Goal: Task Accomplishment & Management: Complete application form

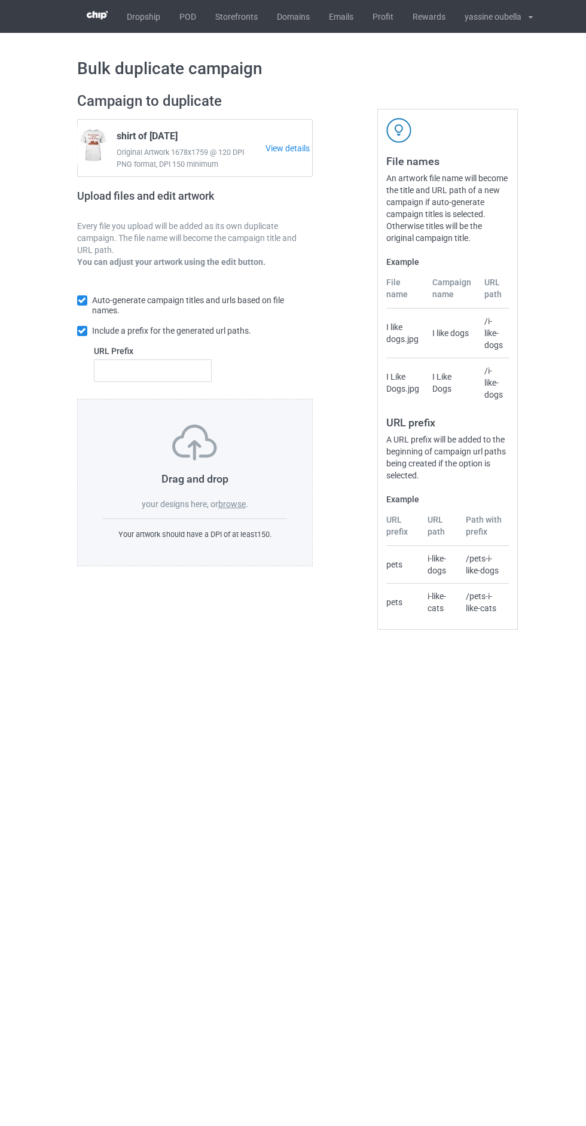
click at [190, 17] on link "POD" at bounding box center [188, 16] width 36 height 33
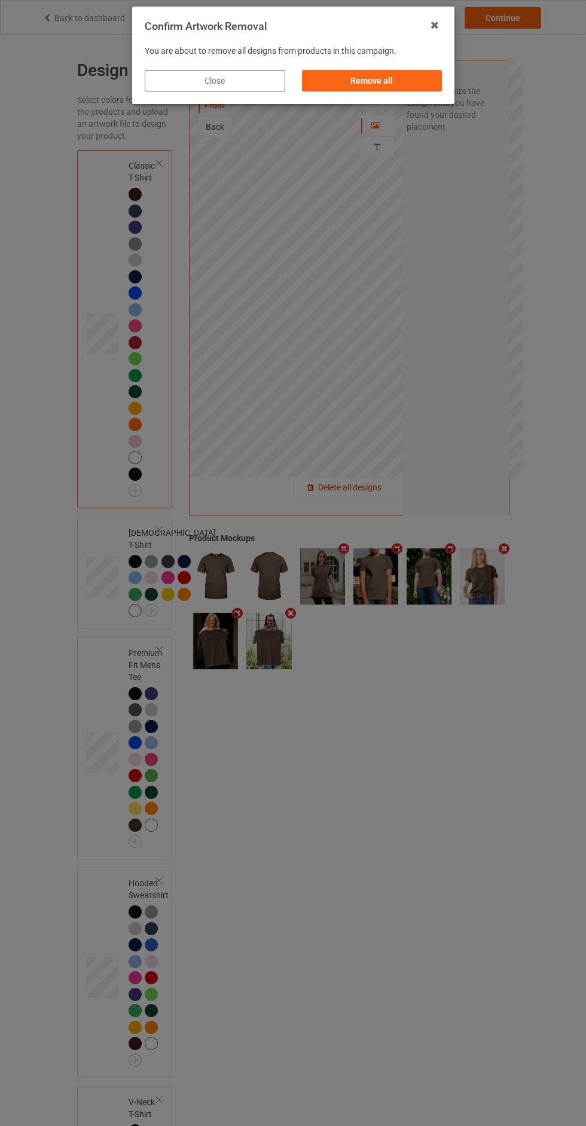
click at [385, 84] on div "Remove all" at bounding box center [371, 81] width 141 height 22
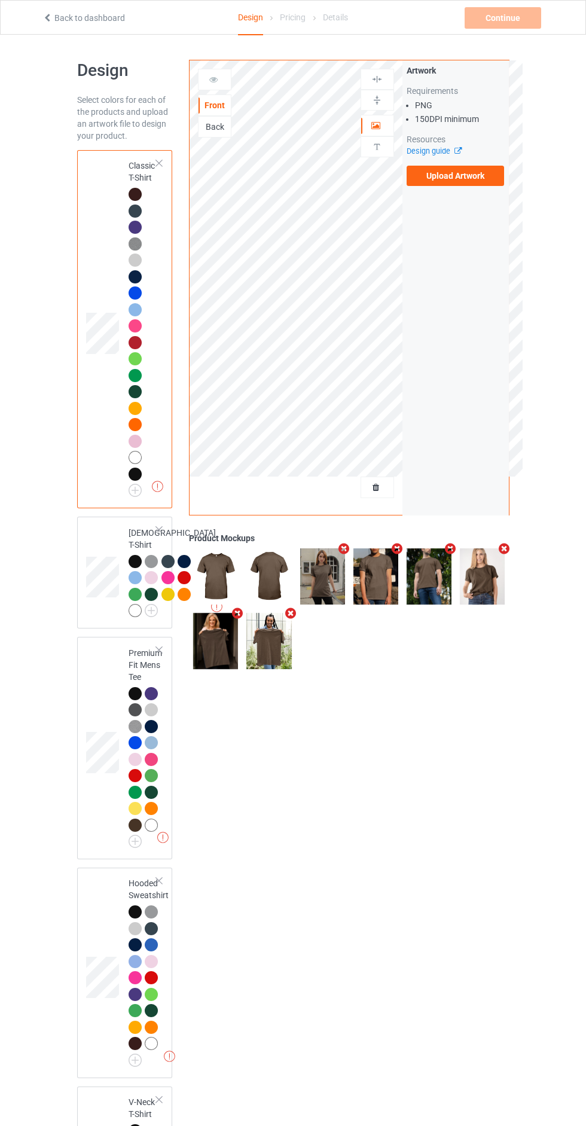
click at [478, 179] on label "Upload Artwork" at bounding box center [456, 176] width 98 height 20
click at [0, 0] on input "Upload Artwork" at bounding box center [0, 0] width 0 height 0
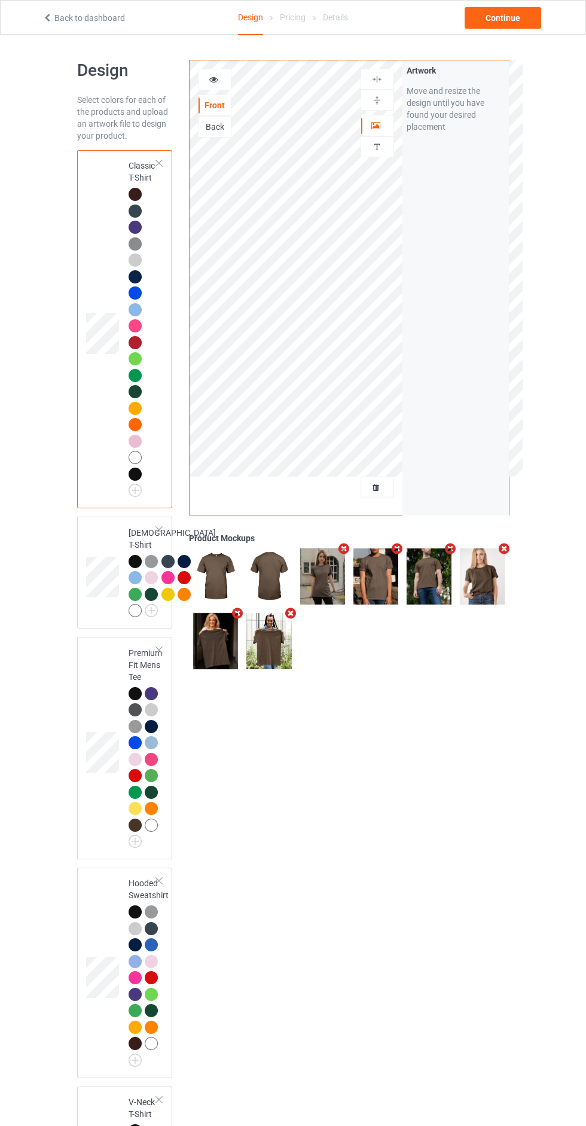
click at [385, 511] on div "Front Back Artwork Personalized text" at bounding box center [296, 287] width 213 height 455
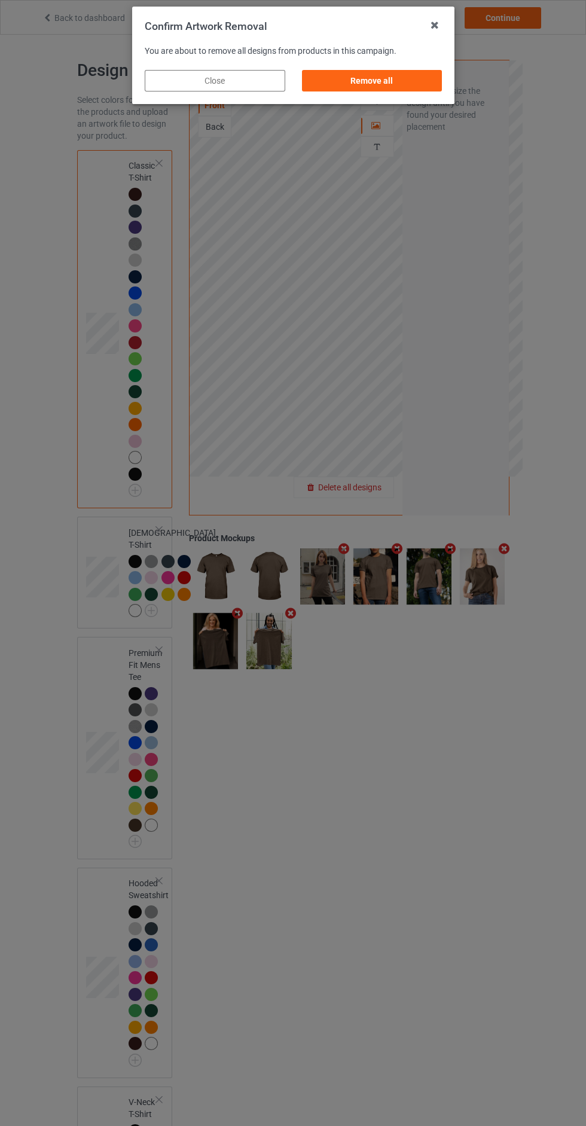
click at [397, 76] on div "Remove all" at bounding box center [371, 81] width 141 height 22
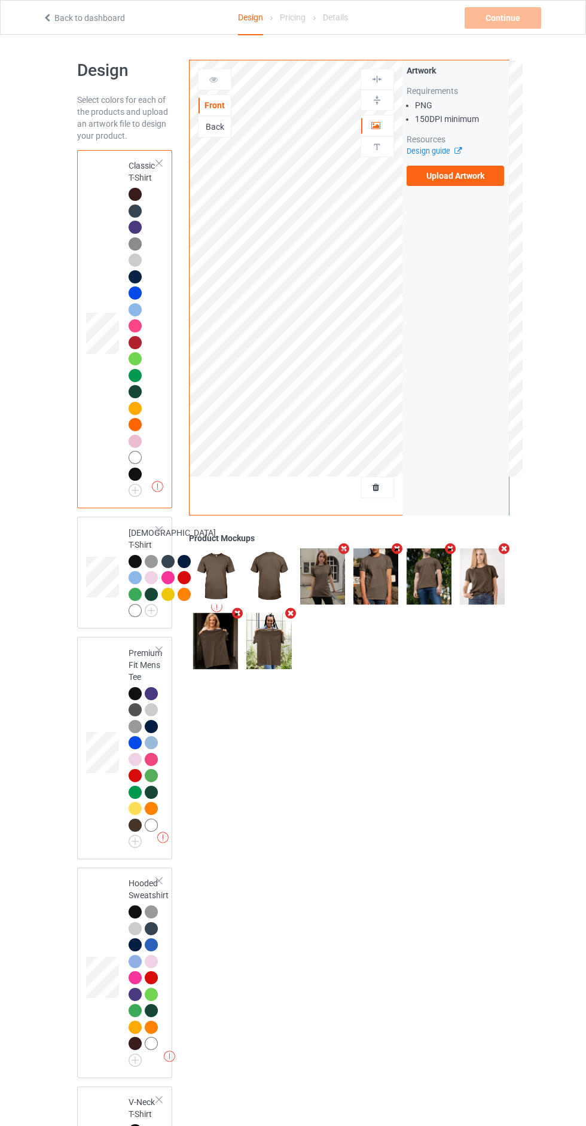
click at [464, 181] on label "Upload Artwork" at bounding box center [456, 176] width 98 height 20
click at [0, 0] on input "Upload Artwork" at bounding box center [0, 0] width 0 height 0
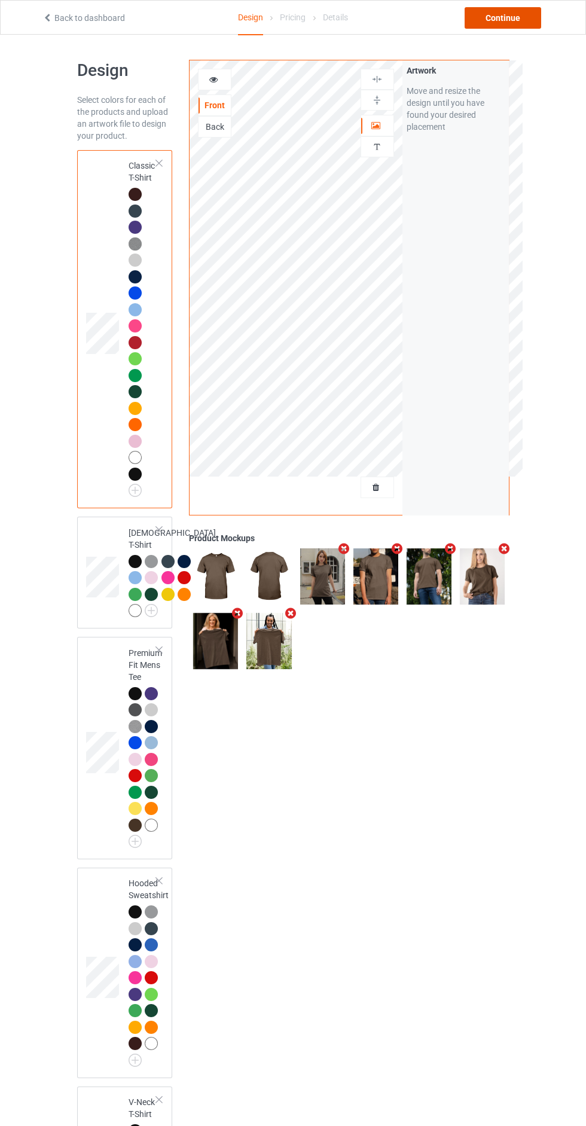
click at [505, 22] on div "Continue" at bounding box center [503, 18] width 77 height 22
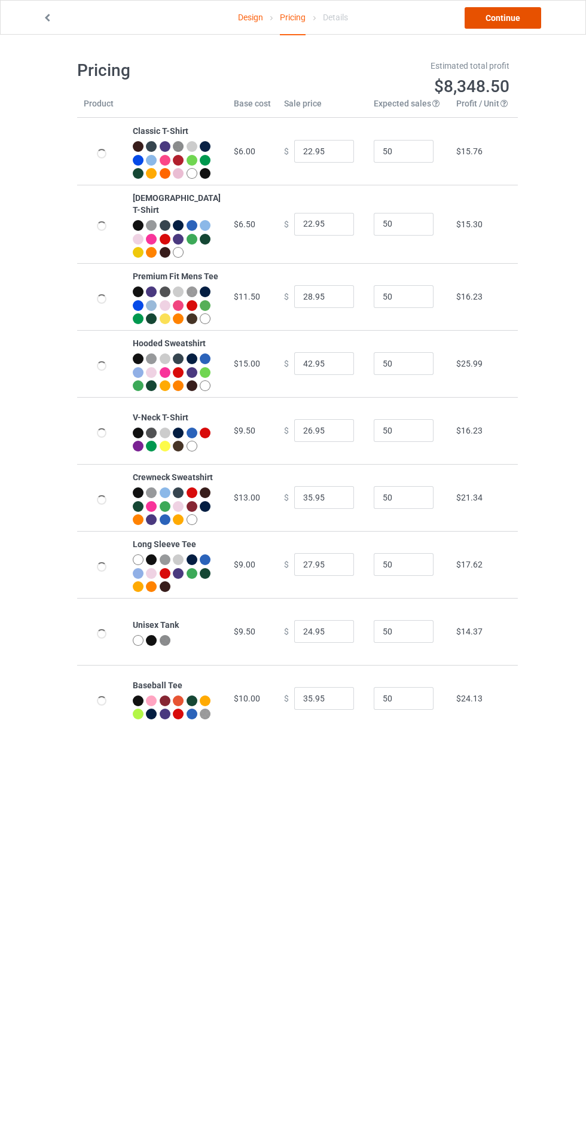
click at [506, 23] on link "Continue" at bounding box center [503, 18] width 77 height 22
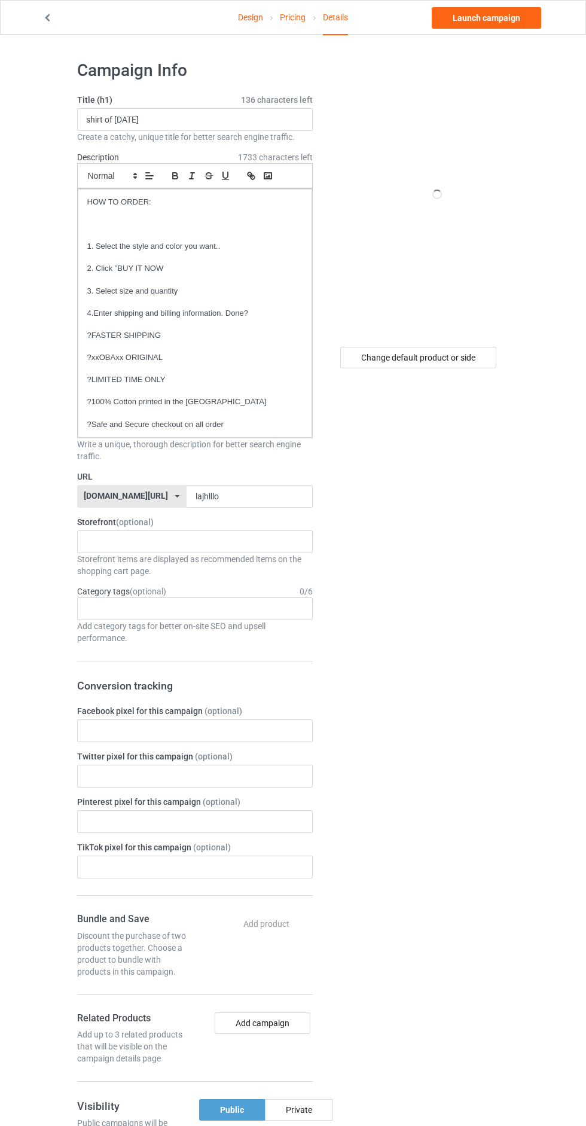
click at [269, 522] on form "Title (h1) 136 characters left shirt of today Create a catchy, unique title for…" at bounding box center [195, 802] width 236 height 1416
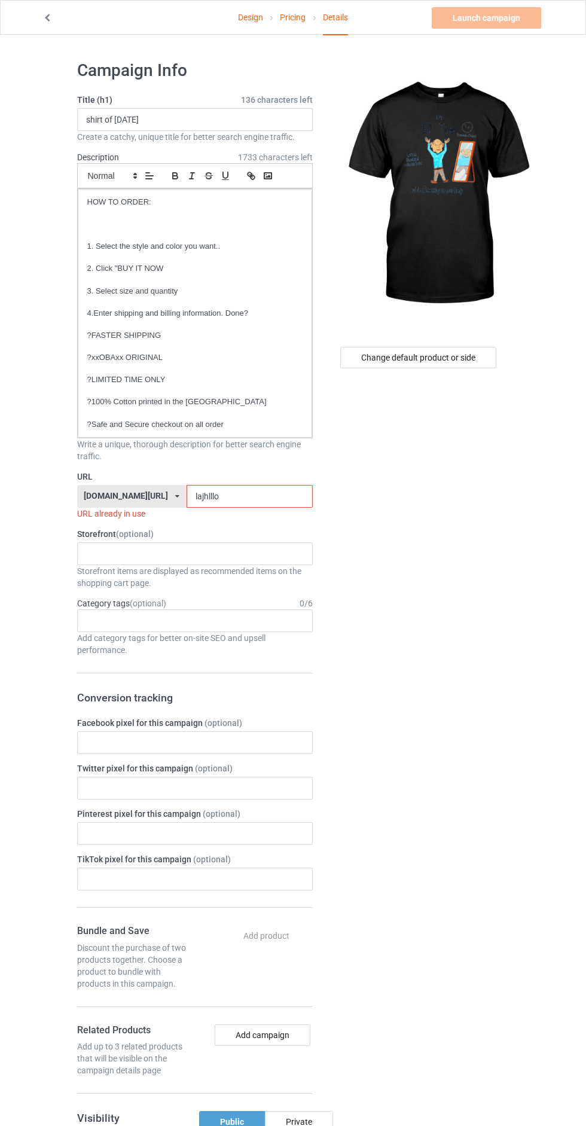
click at [228, 498] on input "lajhlllo" at bounding box center [250, 496] width 126 height 23
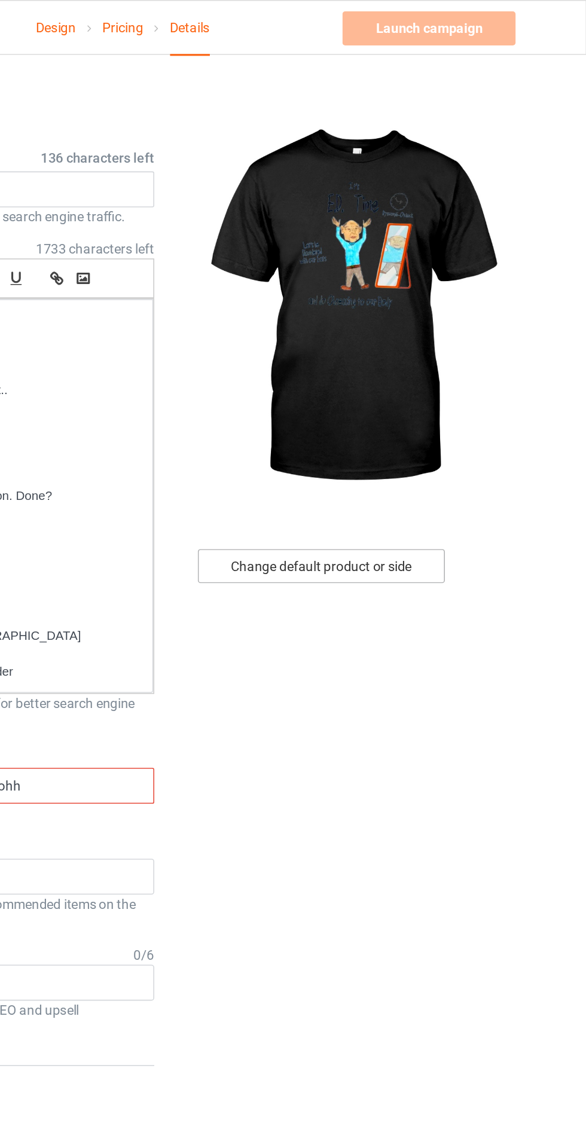
click at [449, 356] on div "Change default product or side" at bounding box center [418, 358] width 156 height 22
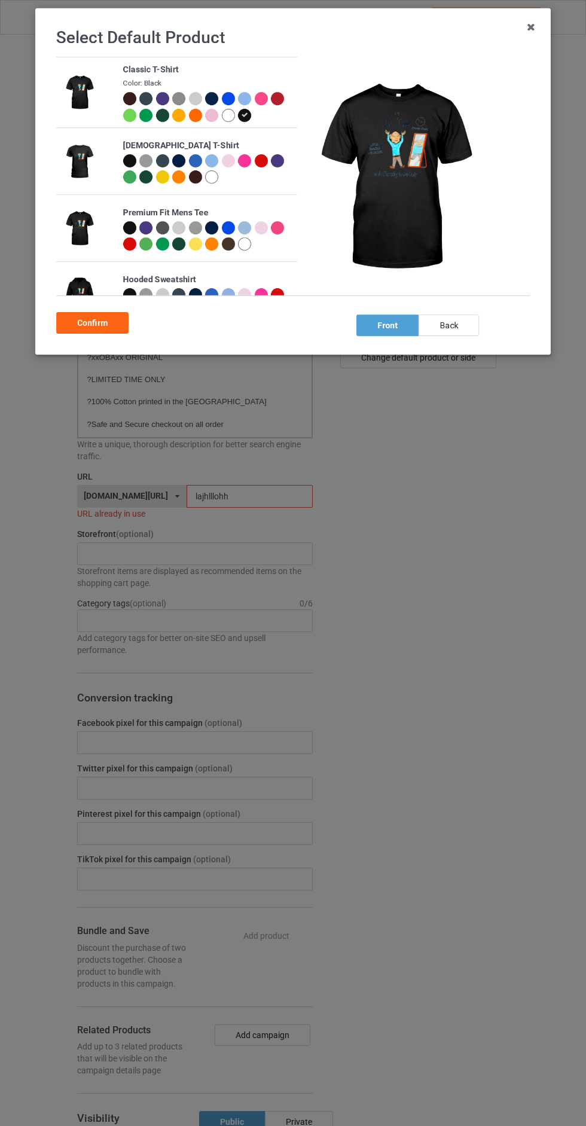
click at [229, 120] on div at bounding box center [228, 115] width 13 height 13
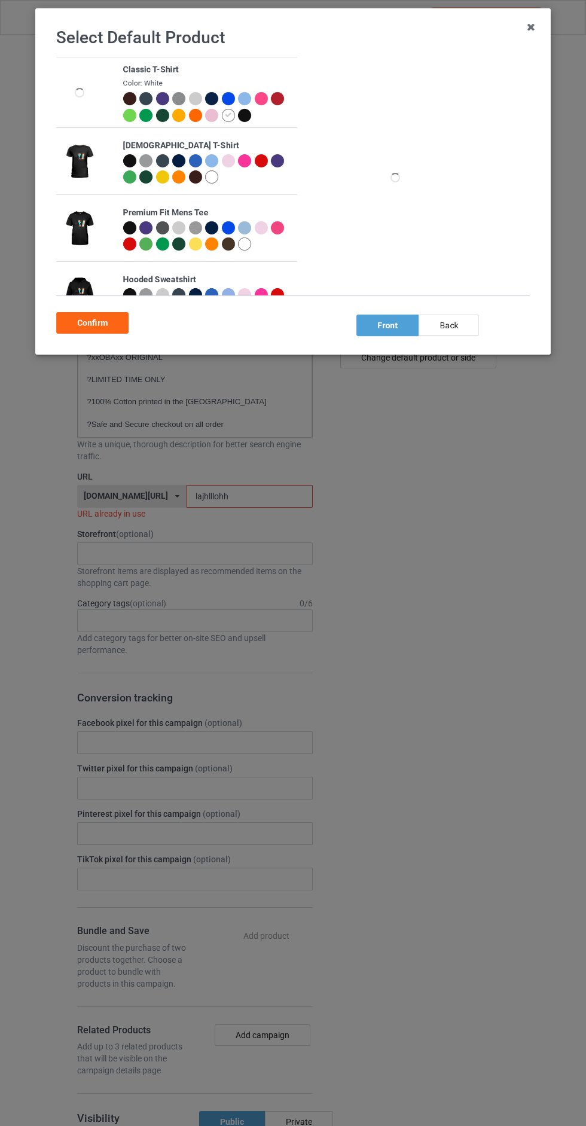
click at [122, 327] on div "Confirm" at bounding box center [92, 323] width 72 height 22
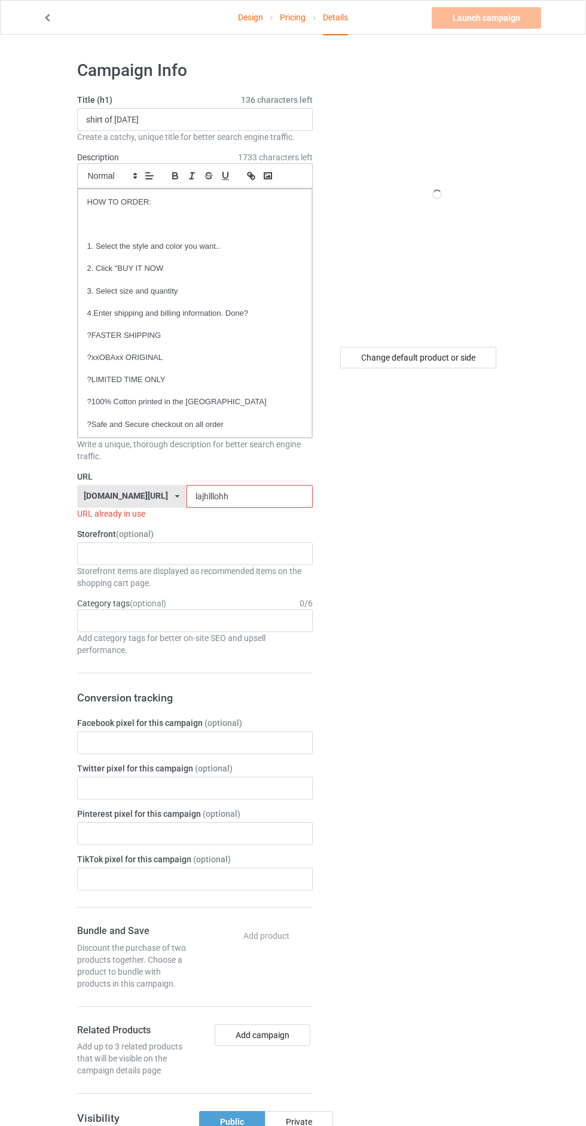
click at [243, 496] on input "lajhlllohh" at bounding box center [250, 496] width 126 height 23
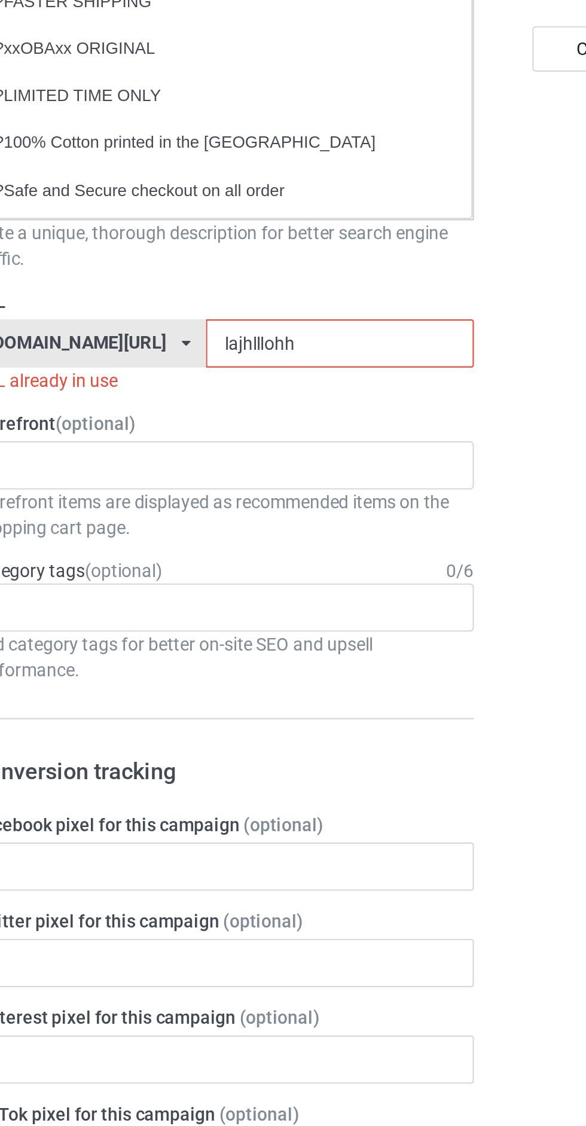
type input "lajhlllohhl"
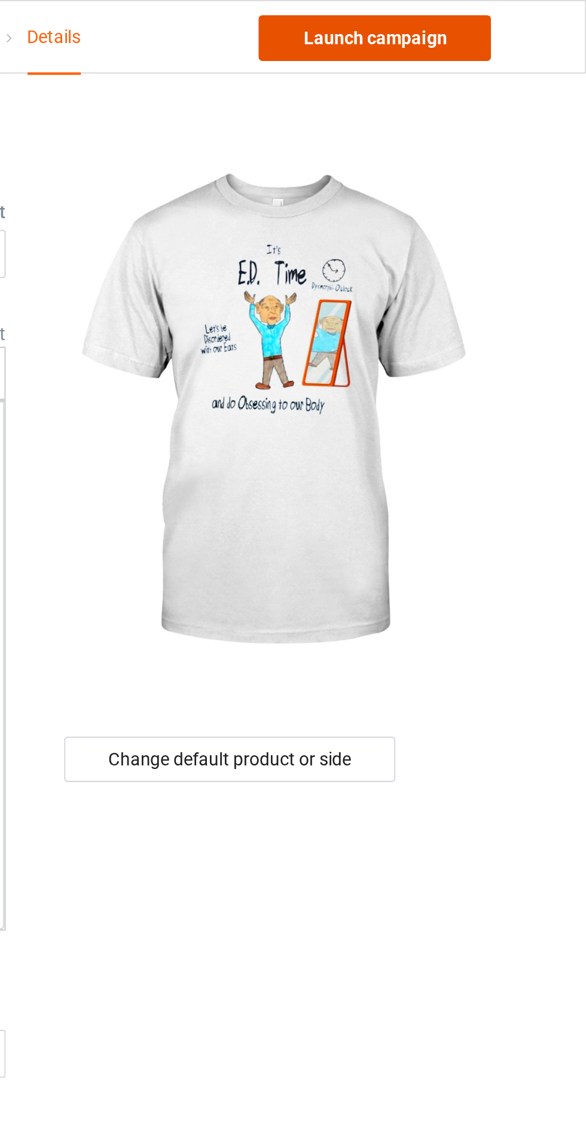
click at [510, 25] on link "Launch campaign" at bounding box center [486, 18] width 109 height 22
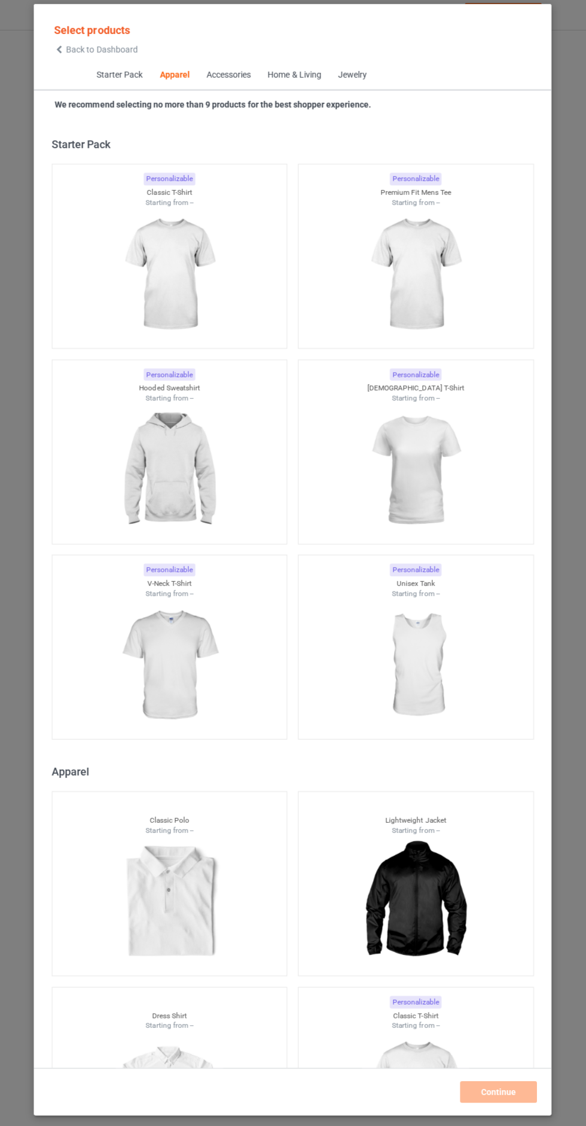
scroll to position [640, 0]
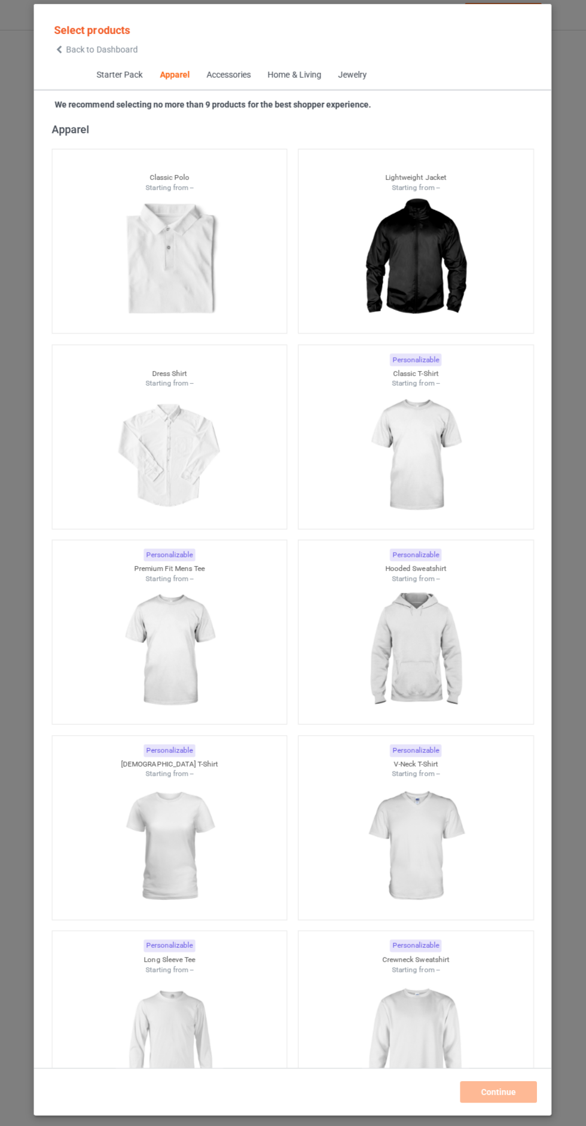
click at [112, 54] on span "Back to Dashboard" at bounding box center [103, 54] width 71 height 10
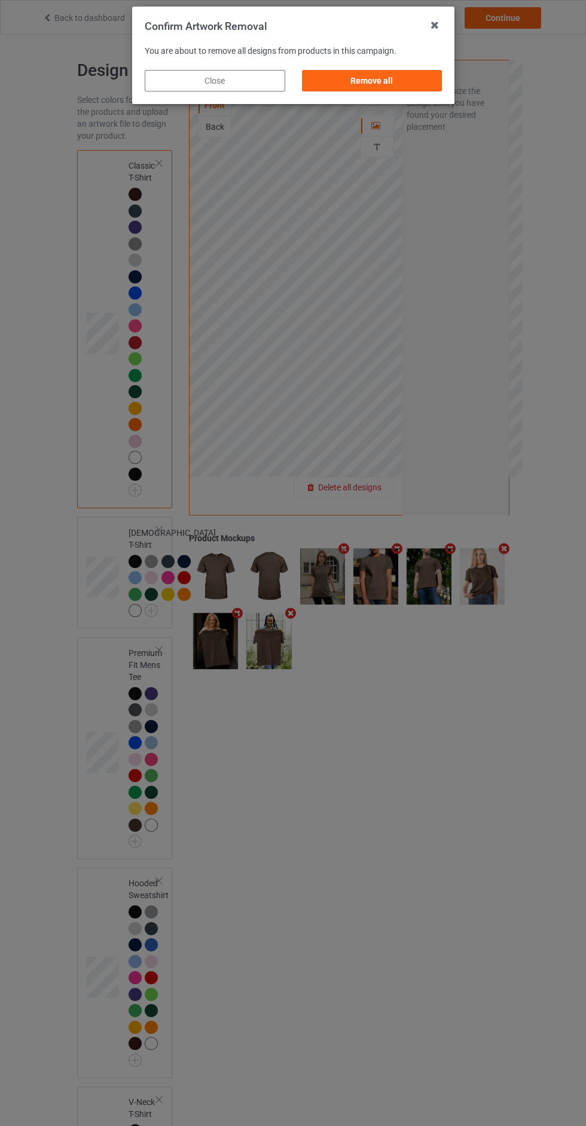
click at [385, 74] on div "Remove all" at bounding box center [371, 81] width 141 height 22
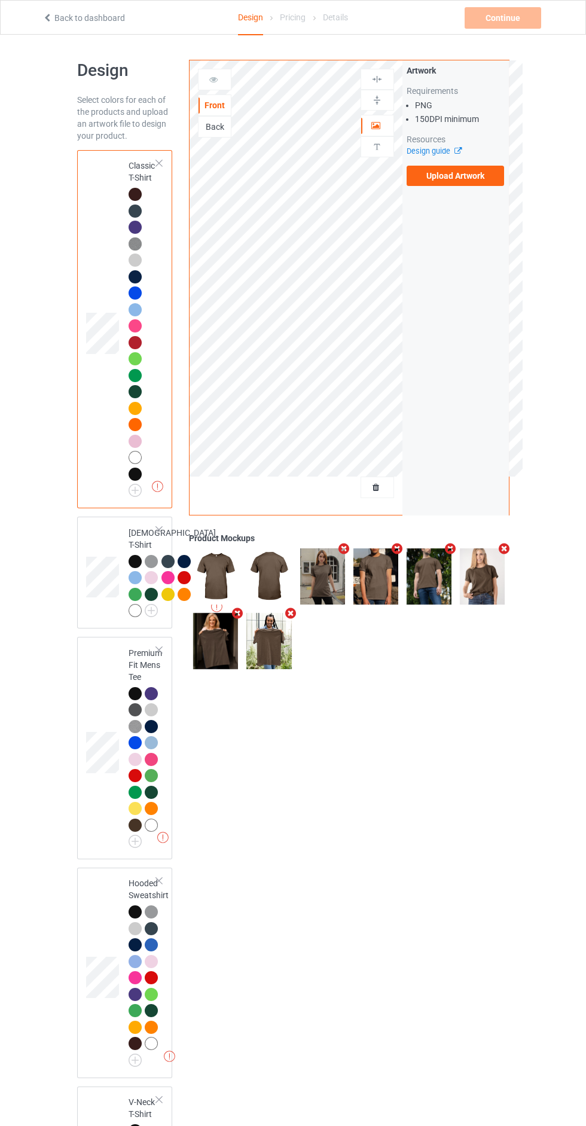
click at [447, 175] on label "Upload Artwork" at bounding box center [456, 176] width 98 height 20
click at [0, 0] on input "Upload Artwork" at bounding box center [0, 0] width 0 height 0
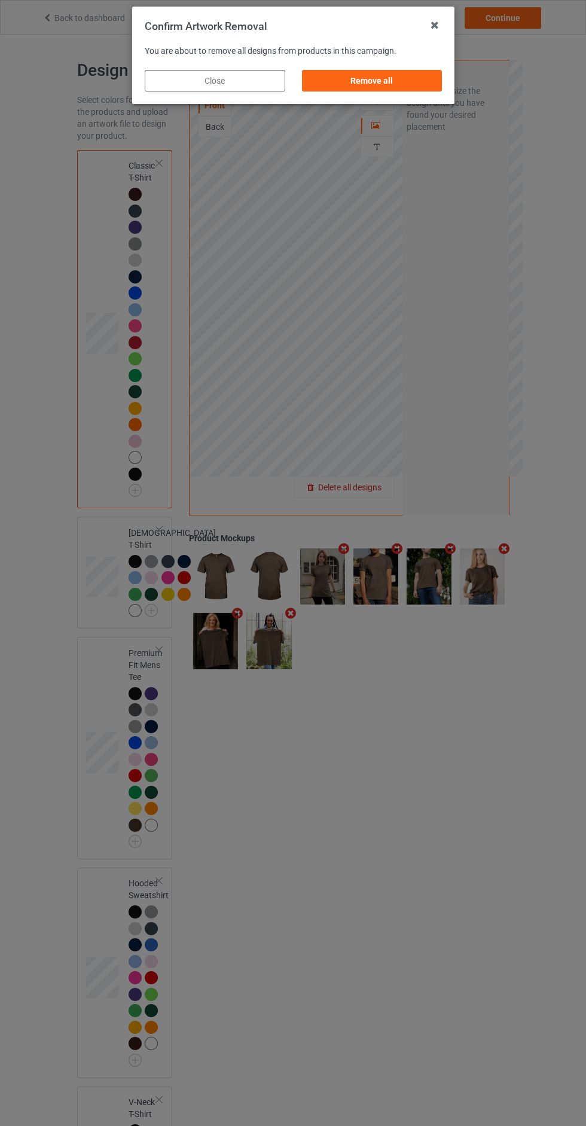
click at [410, 78] on div "Remove all" at bounding box center [371, 81] width 141 height 22
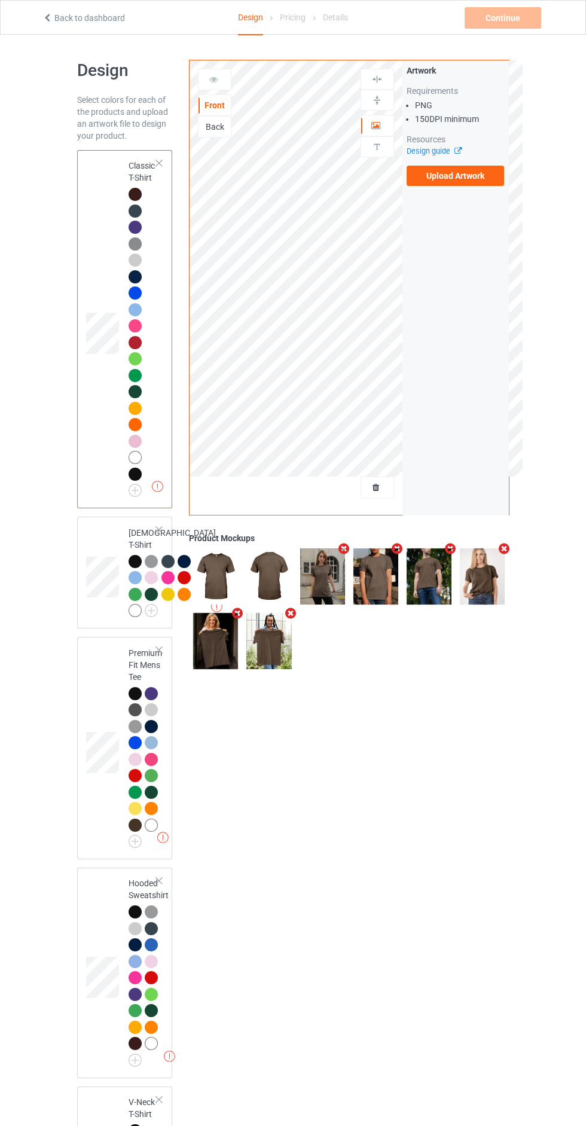
click at [227, 131] on div "Back" at bounding box center [215, 127] width 32 height 12
click at [458, 175] on label "Upload Artwork" at bounding box center [456, 176] width 98 height 20
click at [0, 0] on input "Upload Artwork" at bounding box center [0, 0] width 0 height 0
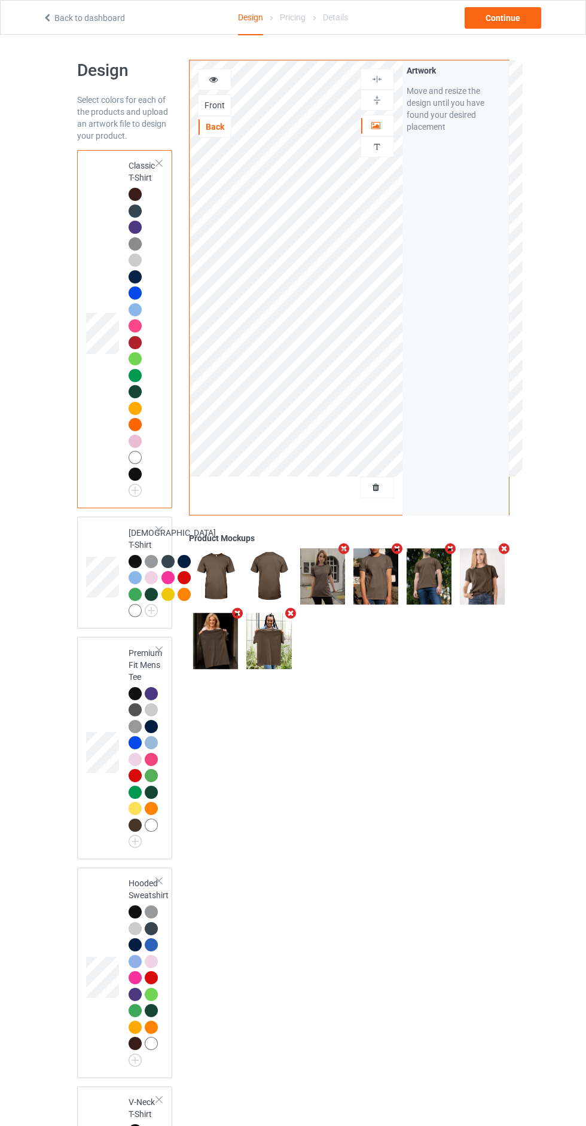
click at [374, 126] on icon at bounding box center [376, 124] width 10 height 8
click at [377, 79] on img at bounding box center [376, 79] width 11 height 11
click at [490, 22] on div "Continue" at bounding box center [503, 18] width 77 height 22
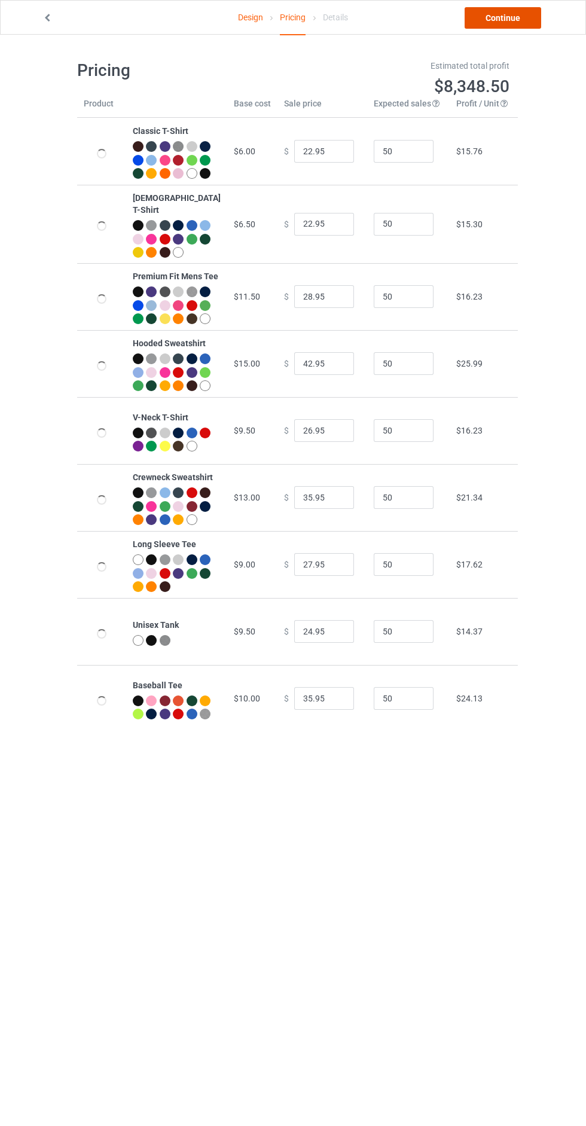
click at [511, 22] on link "Continue" at bounding box center [503, 18] width 77 height 22
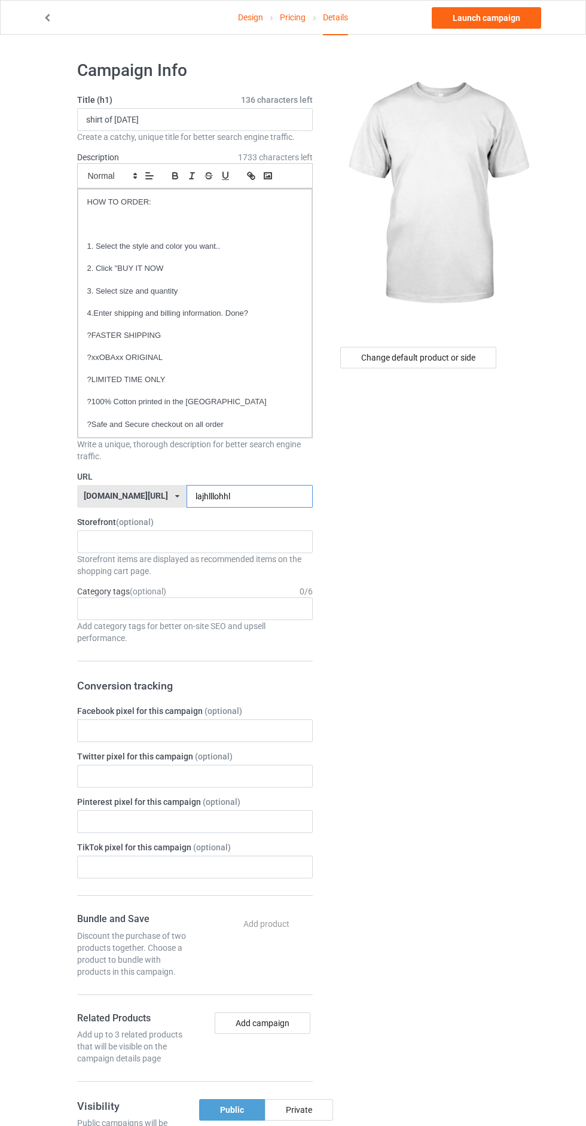
click at [243, 496] on input "lajhlllohhl" at bounding box center [250, 496] width 126 height 23
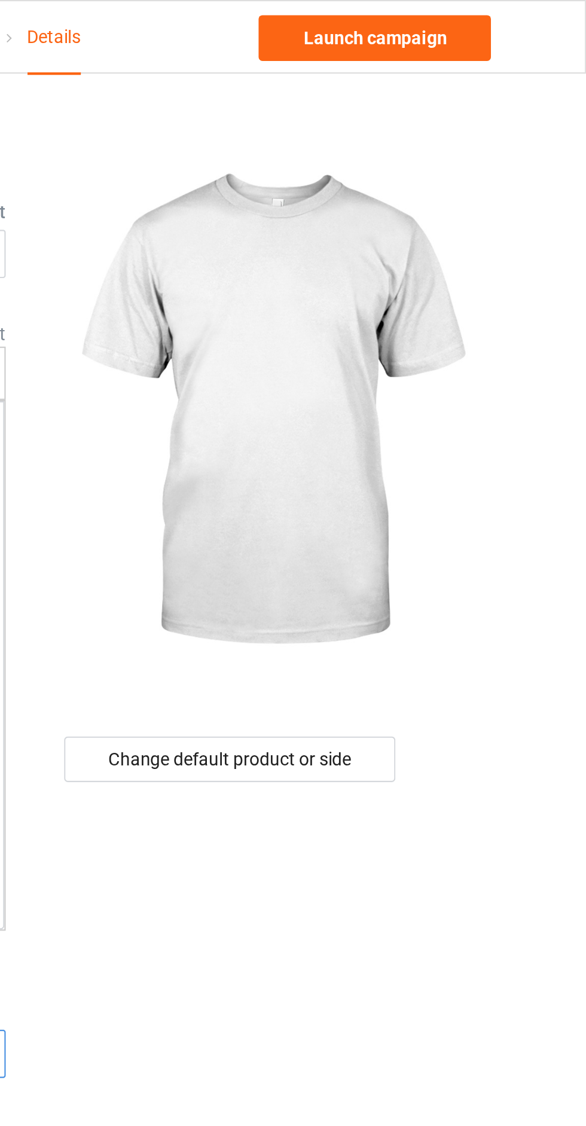
type input "l3jj"
click at [461, 349] on div "Change default product or side" at bounding box center [418, 358] width 156 height 22
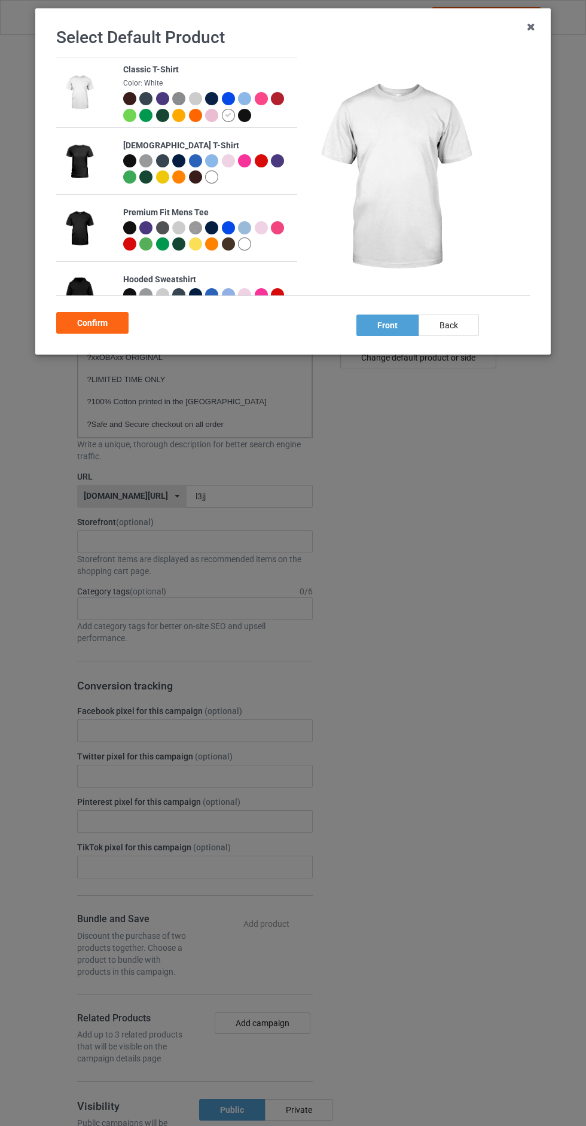
click at [243, 124] on div at bounding box center [246, 117] width 17 height 17
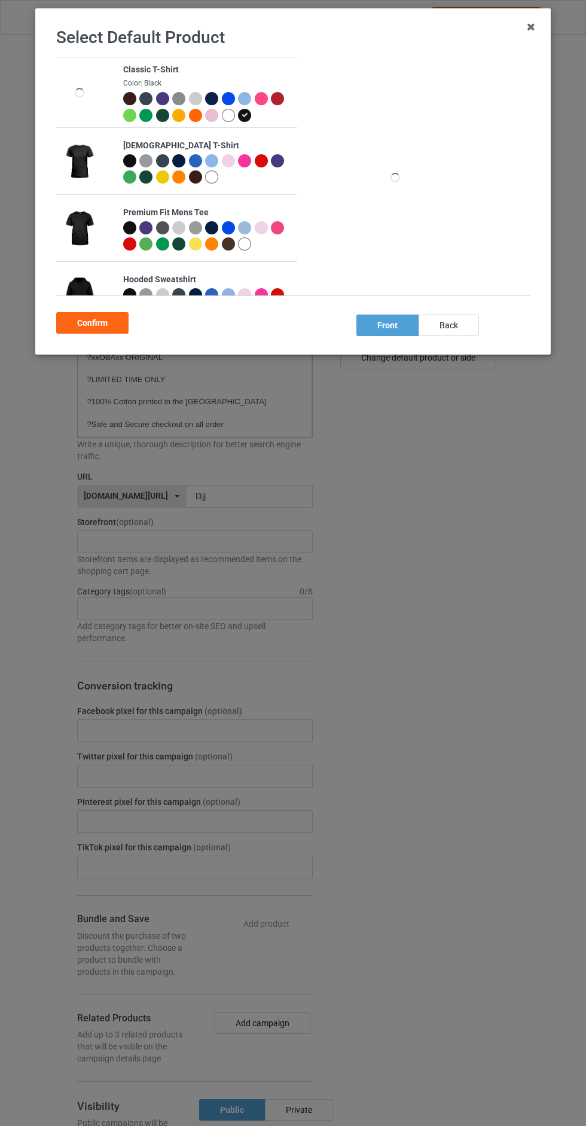
click at [466, 319] on div "back" at bounding box center [449, 326] width 60 height 22
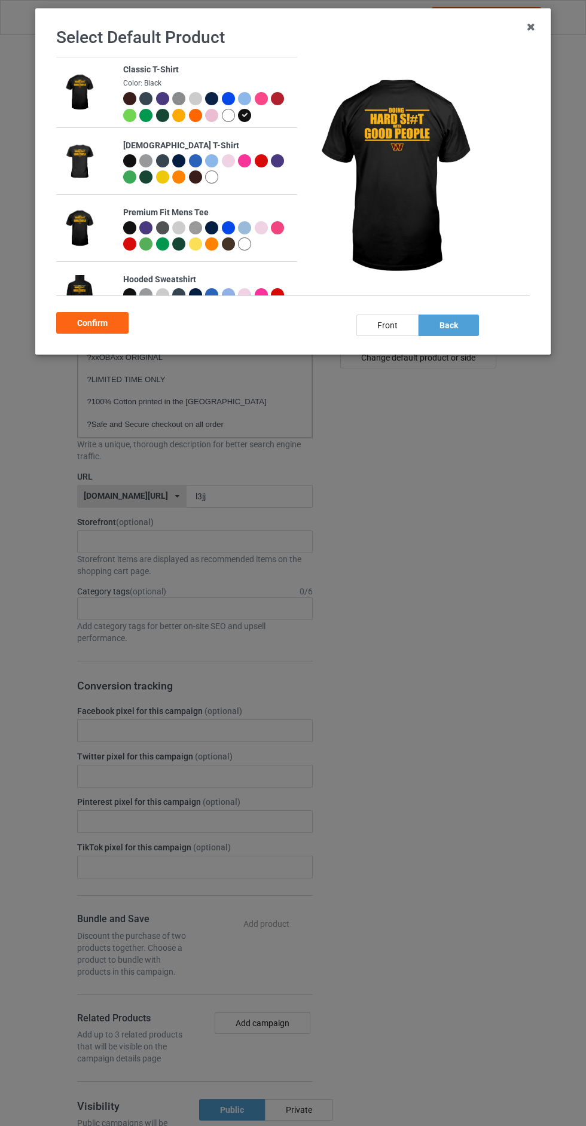
click at [83, 324] on div "Confirm" at bounding box center [92, 323] width 72 height 22
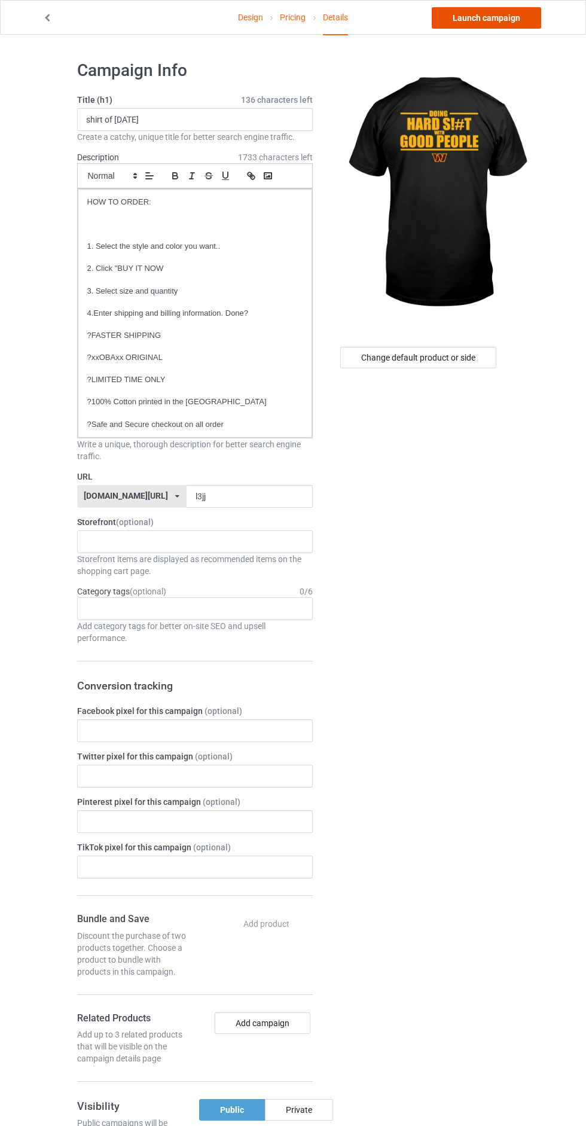
click at [456, 22] on link "Launch campaign" at bounding box center [486, 18] width 109 height 22
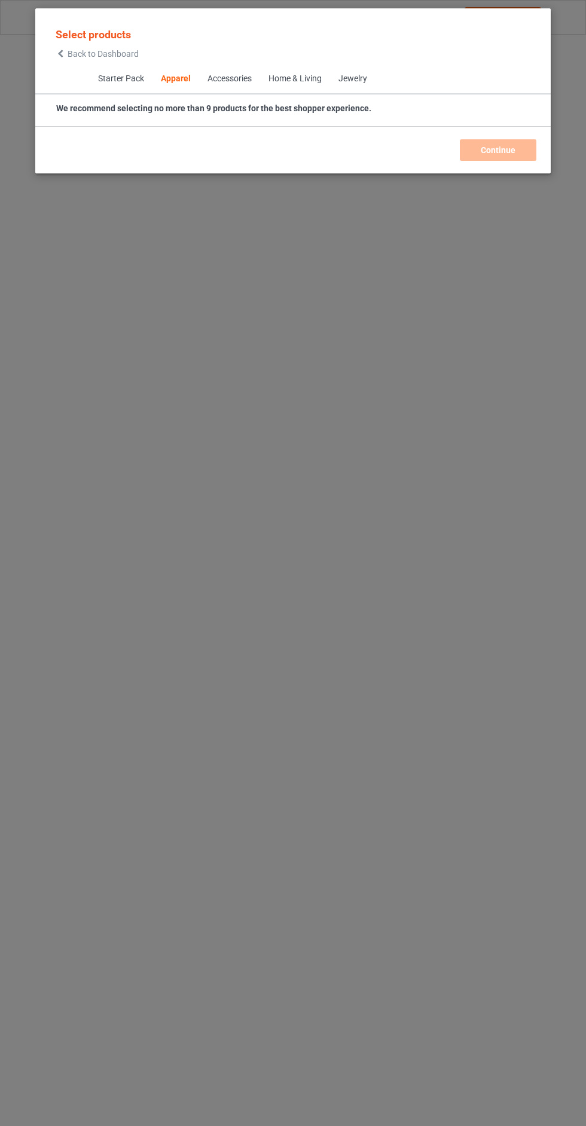
click at [83, 54] on span "Back to Dashboard" at bounding box center [103, 54] width 71 height 10
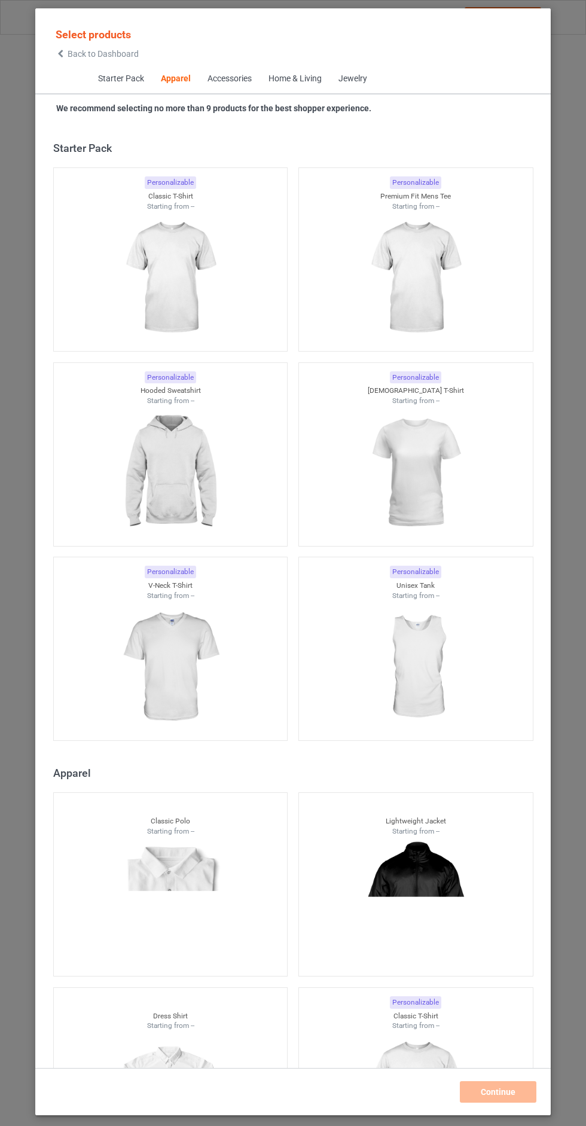
scroll to position [640, 0]
